Goal: Information Seeking & Learning: Understand process/instructions

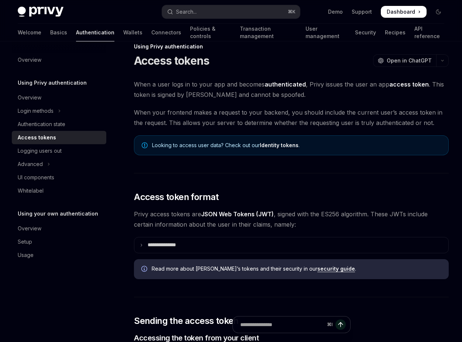
scroll to position [14, 0]
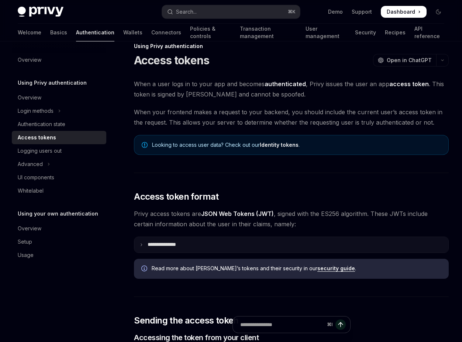
click at [167, 244] on p "**********" at bounding box center [168, 244] width 40 height 7
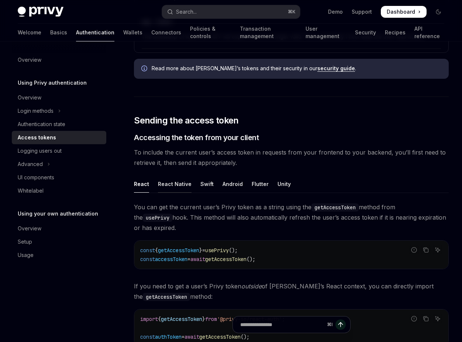
scroll to position [476, 0]
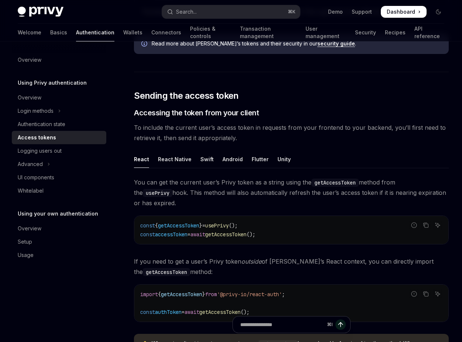
click at [178, 236] on span "accessToken" at bounding box center [171, 234] width 32 height 7
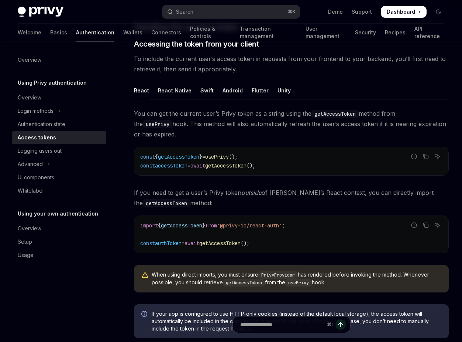
scroll to position [545, 0]
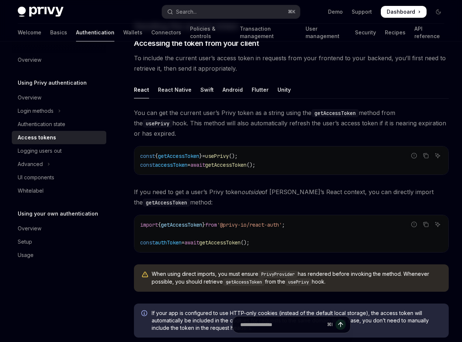
click at [177, 243] on span "authToken" at bounding box center [168, 242] width 27 height 7
click at [188, 224] on span "getAccessToken" at bounding box center [181, 224] width 41 height 7
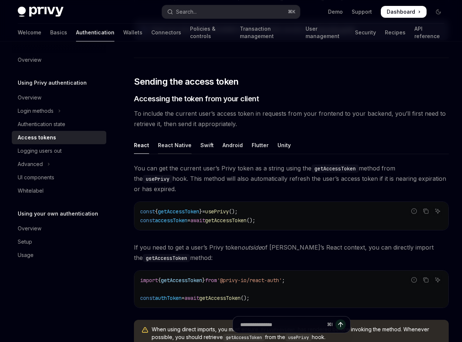
click at [177, 148] on div "React Native" at bounding box center [175, 144] width 34 height 17
type textarea "*"
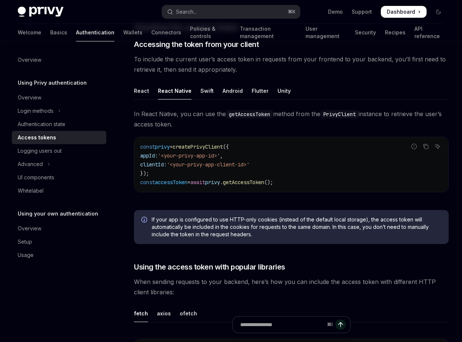
scroll to position [546, 0]
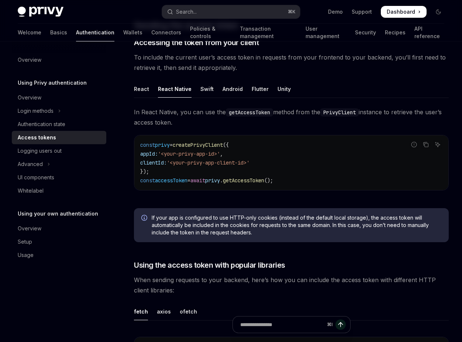
click at [254, 182] on span "getAccessToken" at bounding box center [243, 180] width 41 height 7
click at [188, 180] on span "accessToken" at bounding box center [171, 180] width 32 height 7
click at [196, 153] on span "'<your-privy-app-id>'" at bounding box center [189, 153] width 62 height 7
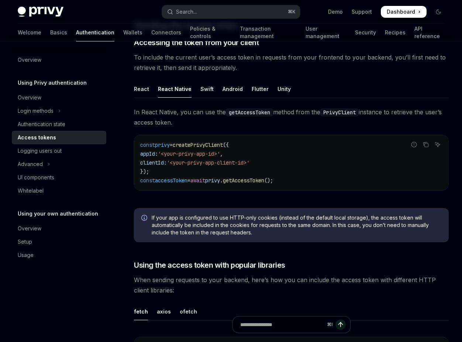
click at [198, 163] on span "'<your-privy-app-client-id>'" at bounding box center [208, 162] width 83 height 7
drag, startPoint x: 174, startPoint y: 153, endPoint x: 239, endPoint y: 153, distance: 65.7
click at [239, 153] on code "const privy = createPrivyClient ({ appId: '<your-privy-app-id>' , clientId: '<y…" at bounding box center [291, 162] width 302 height 44
drag, startPoint x: 200, startPoint y: 160, endPoint x: 254, endPoint y: 160, distance: 54.3
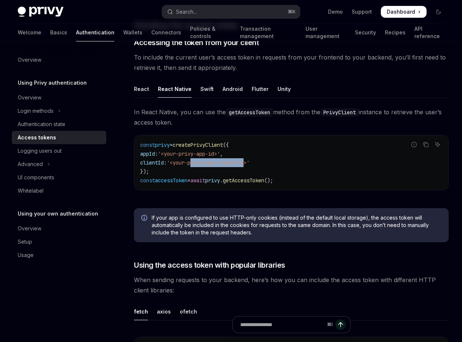
click at [250, 160] on span "'<your-privy-app-client-id>'" at bounding box center [208, 162] width 83 height 7
click at [164, 147] on span "privy" at bounding box center [162, 144] width 15 height 7
click at [170, 177] on span "accessToken" at bounding box center [171, 180] width 32 height 7
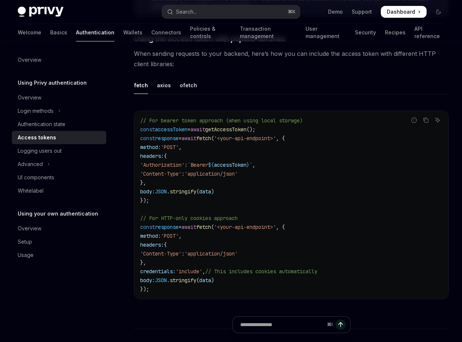
scroll to position [773, 0]
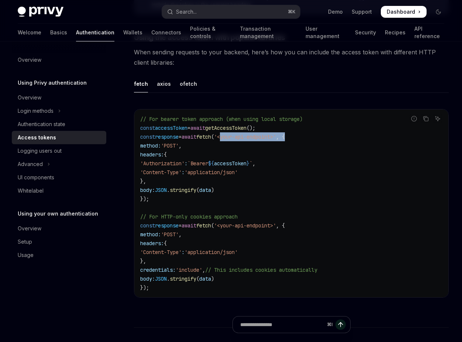
drag, startPoint x: 235, startPoint y: 135, endPoint x: 308, endPoint y: 134, distance: 73.5
click at [308, 134] on code "// For bearer token approach (when using local storage) const accessToken = awa…" at bounding box center [291, 202] width 302 height 177
click at [271, 144] on code "// For bearer token approach (when using local storage) const accessToken = awa…" at bounding box center [291, 202] width 302 height 177
click at [224, 196] on code "// For bearer token approach (when using local storage) const accessToken = awa…" at bounding box center [291, 202] width 302 height 177
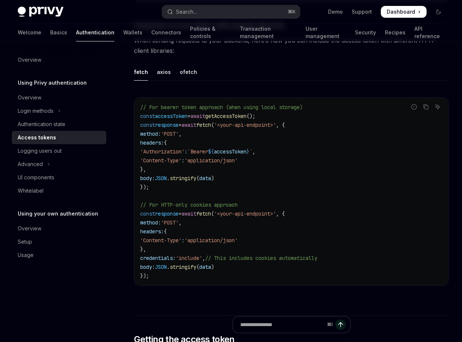
click at [211, 216] on span "fetch" at bounding box center [203, 213] width 15 height 7
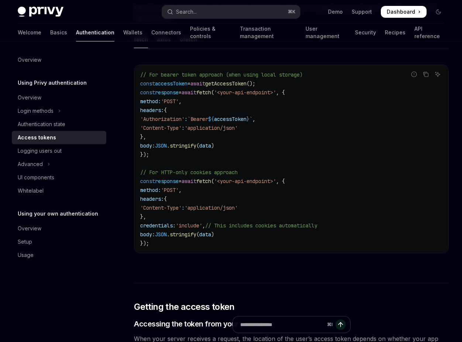
click at [211, 249] on div "// For bearer token approach (when using local storage) const accessToken = awa…" at bounding box center [291, 159] width 314 height 188
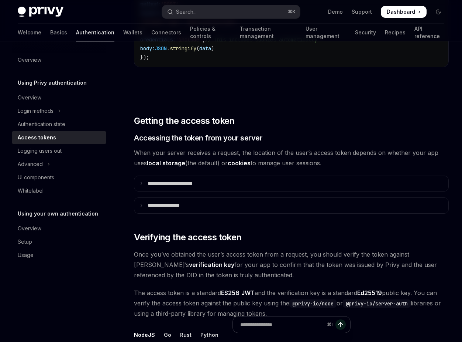
scroll to position [1009, 0]
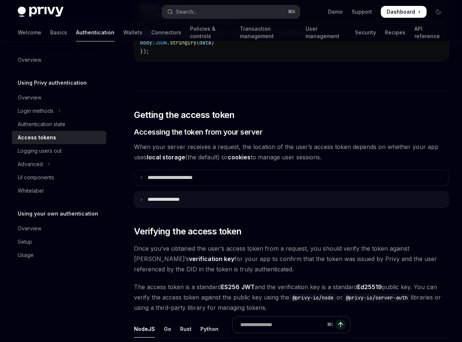
click at [194, 200] on summary "**********" at bounding box center [291, 200] width 314 height 16
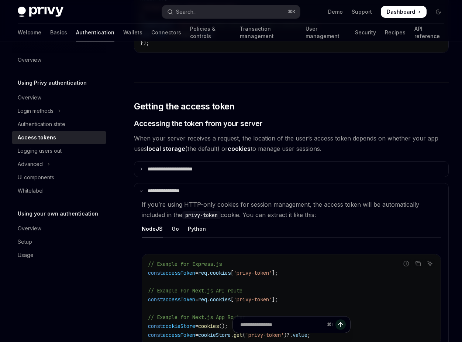
scroll to position [1002, 0]
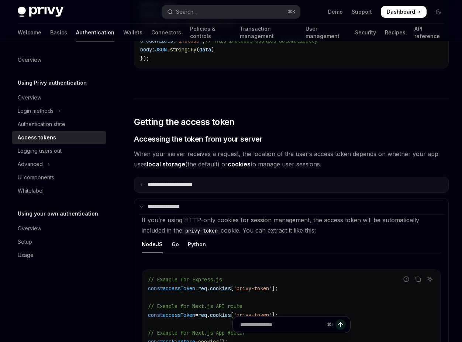
click at [211, 183] on summary "**********" at bounding box center [291, 185] width 314 height 16
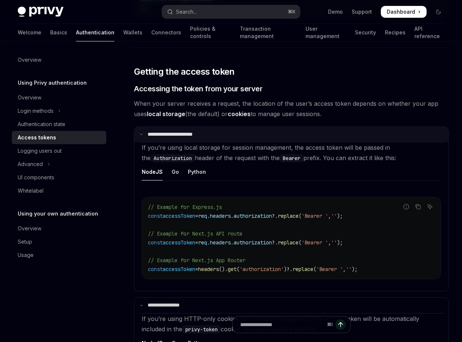
scroll to position [1061, 0]
